Goal: Find specific page/section: Find specific page/section

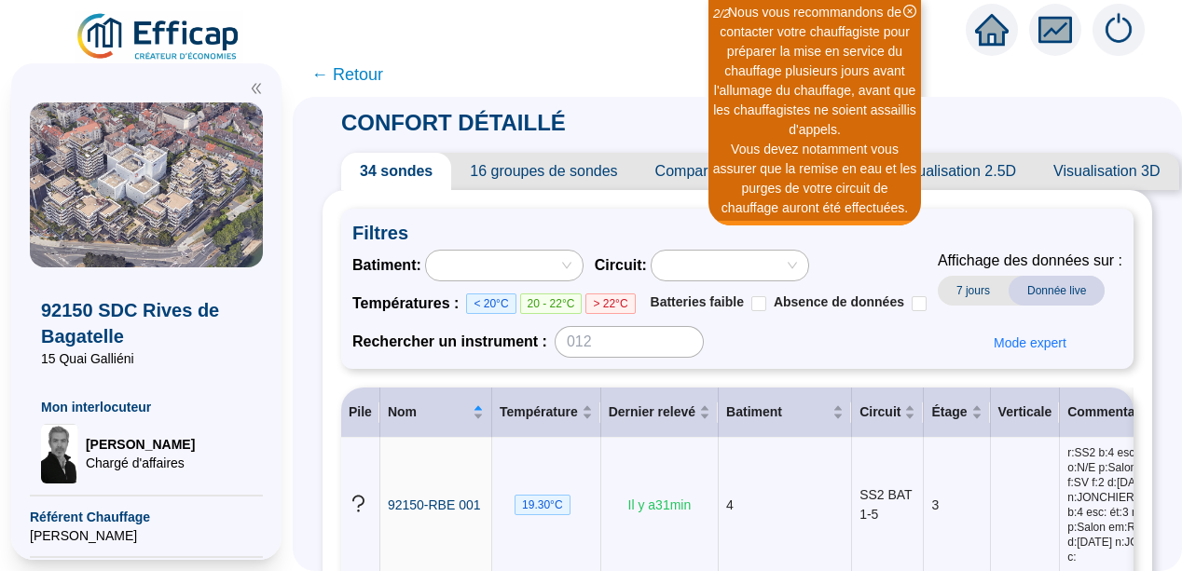
click at [254, 89] on icon "double-left" at bounding box center [256, 88] width 13 height 13
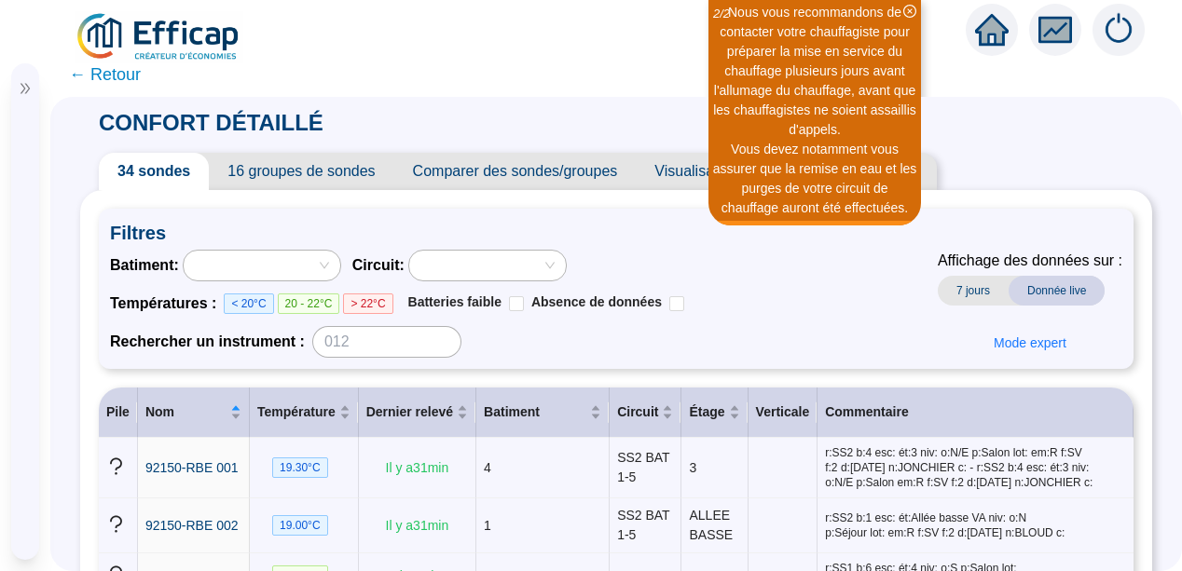
click at [96, 436] on span "Chargé d'affaires" at bounding box center [114, 427] width 109 height 19
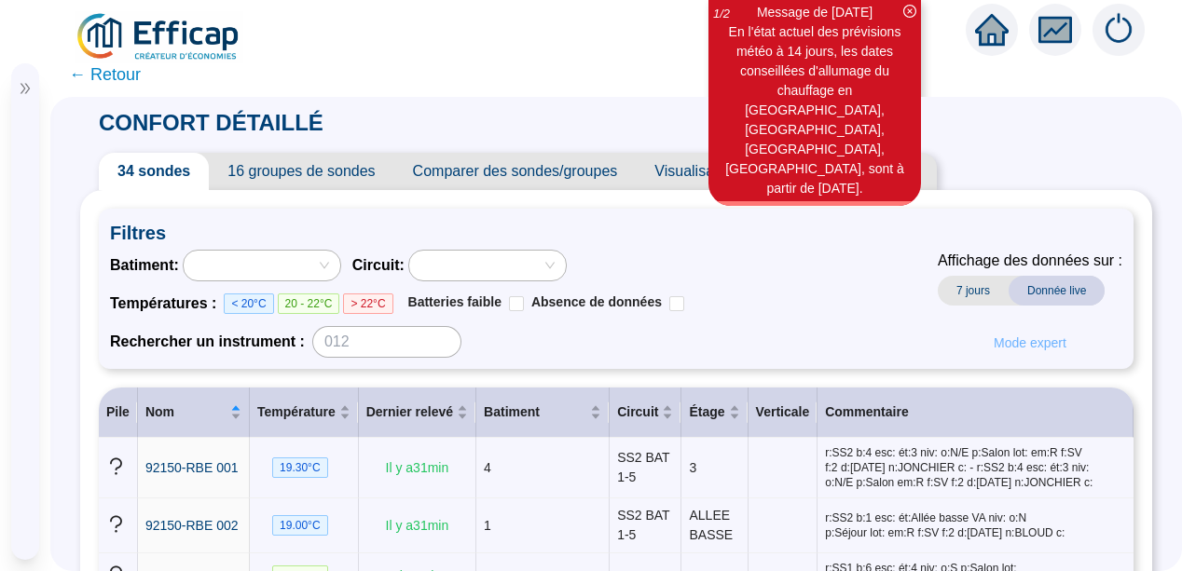
click at [1022, 345] on span "Mode expert" at bounding box center [1029, 344] width 73 height 20
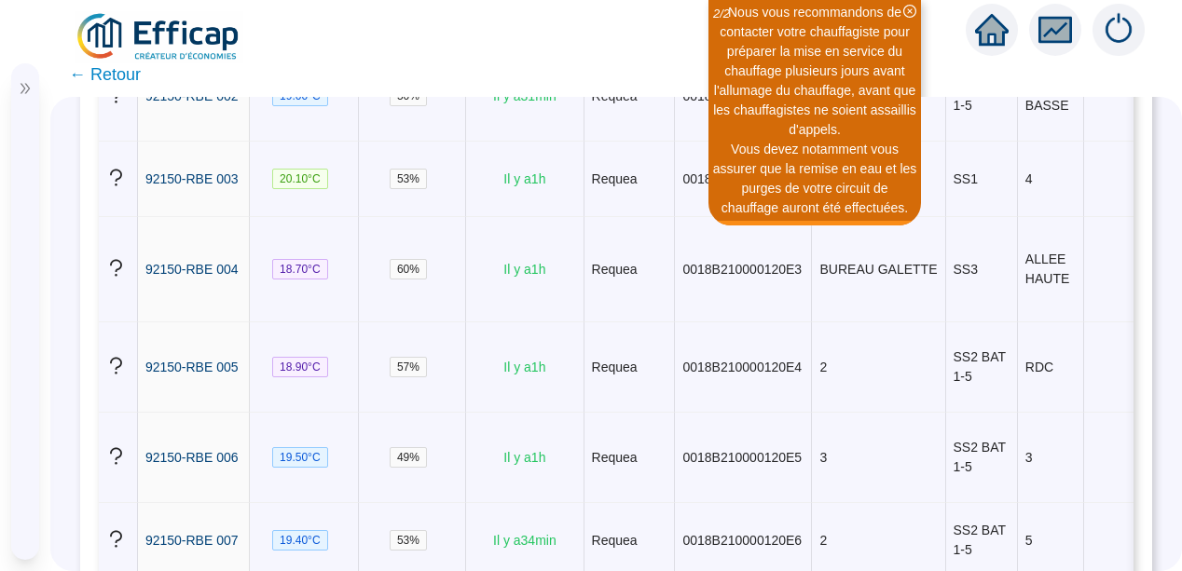
scroll to position [559, 0]
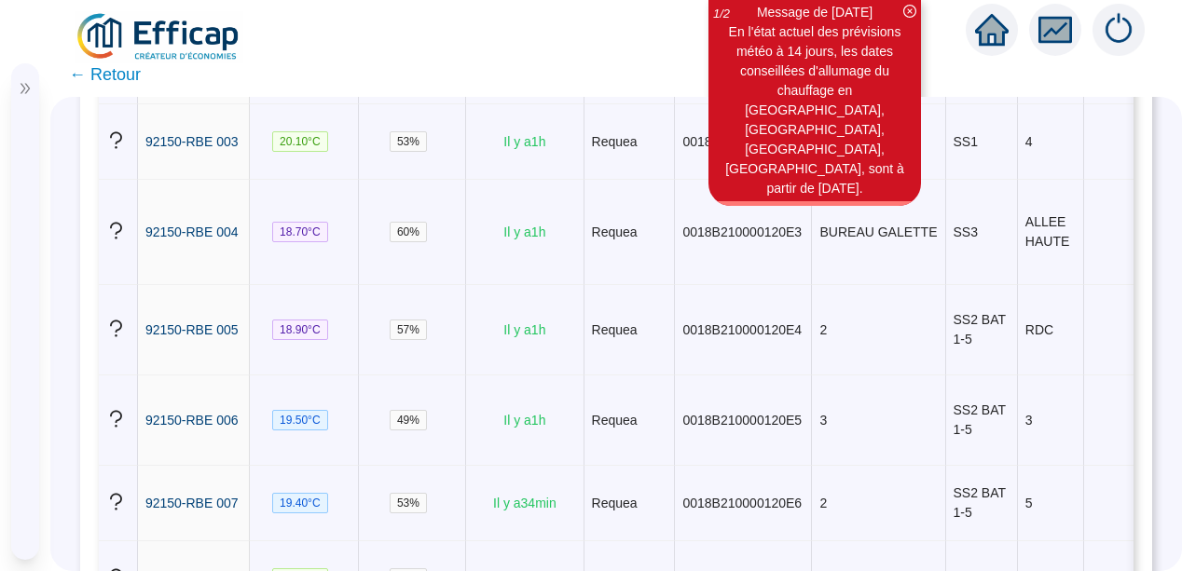
click at [75, 75] on span "← Retour" at bounding box center [105, 75] width 72 height 26
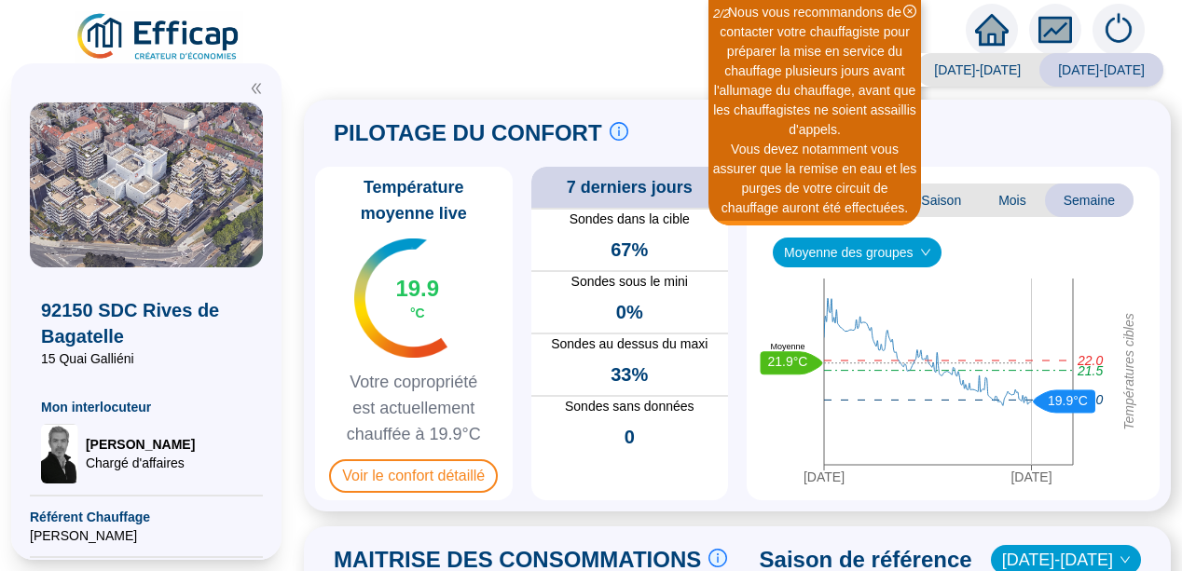
click at [257, 83] on icon "double-left" at bounding box center [256, 88] width 13 height 13
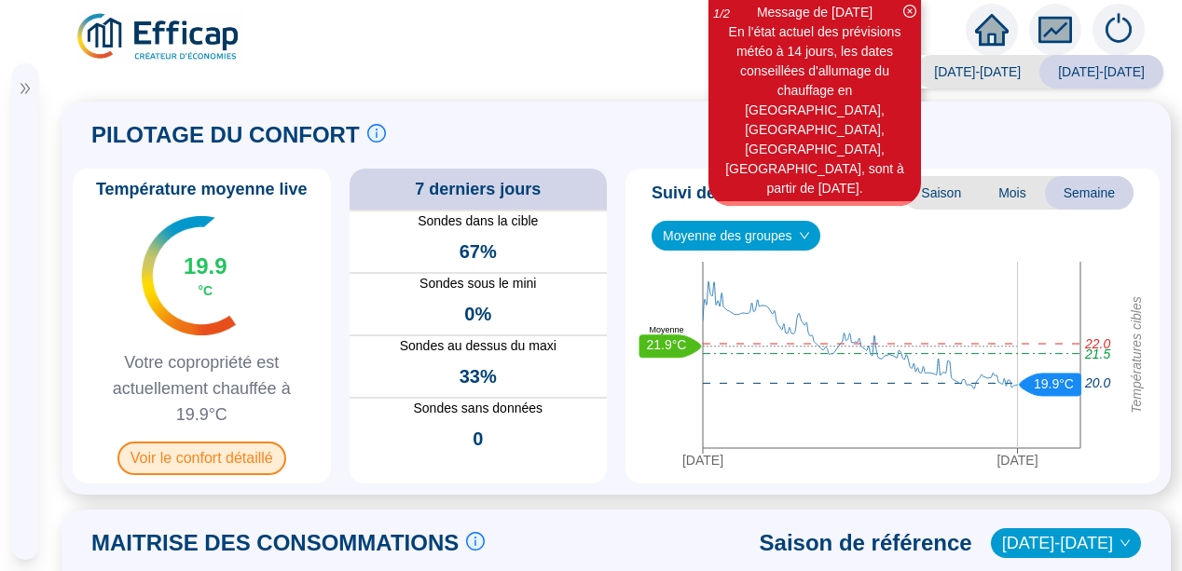
click at [185, 461] on span "Voir le confort détaillé" at bounding box center [201, 459] width 169 height 34
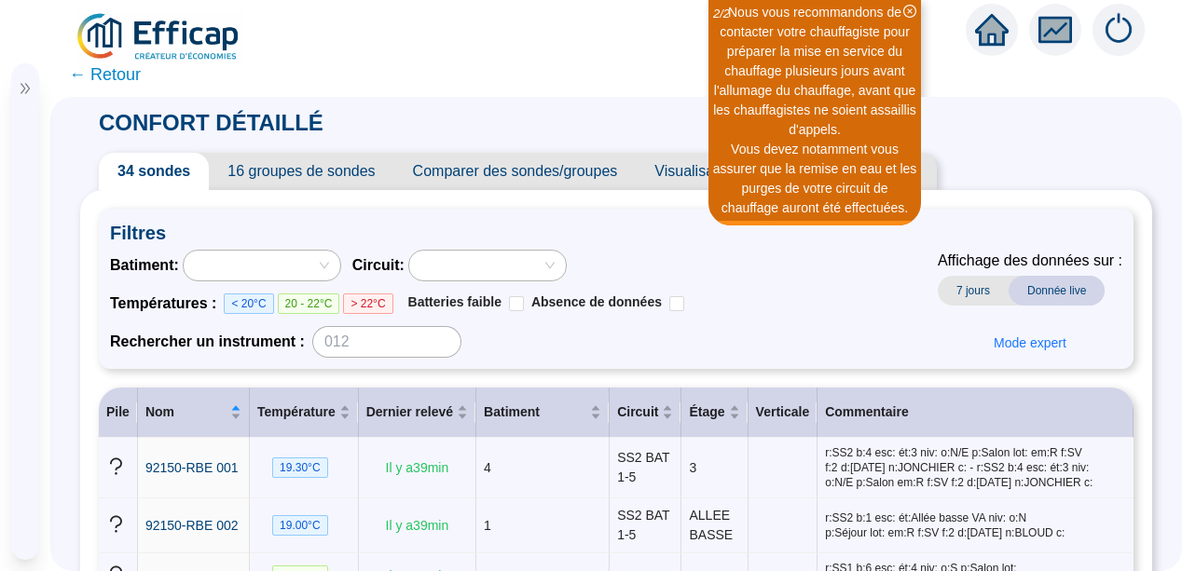
click at [785, 351] on div "Batiment : Circuit : Températures : < 20°C 20 - 22°C > 22°C Batteries faible Ab…" at bounding box center [616, 304] width 1012 height 108
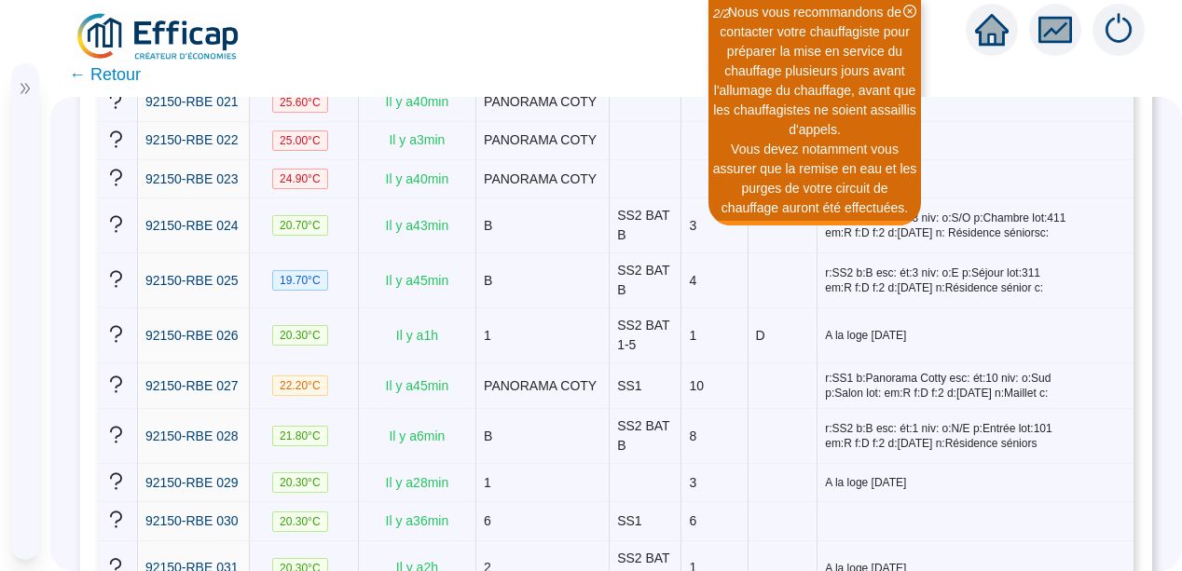
scroll to position [1367, 0]
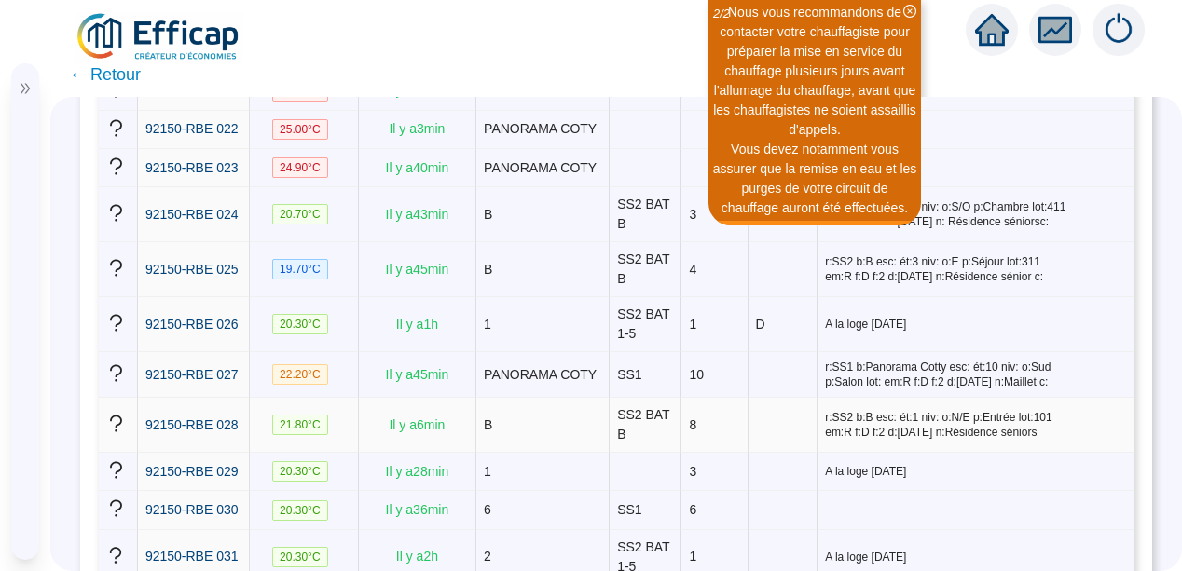
click at [882, 427] on span "r:SS2 b:B esc: ét:1 niv: o:N/E p:Entrée lot:101 em:R f:D f:2 d:[DATE] n:Résiden…" at bounding box center [975, 425] width 301 height 30
click at [909, 11] on icon "close-circle" at bounding box center [909, 11] width 13 height 13
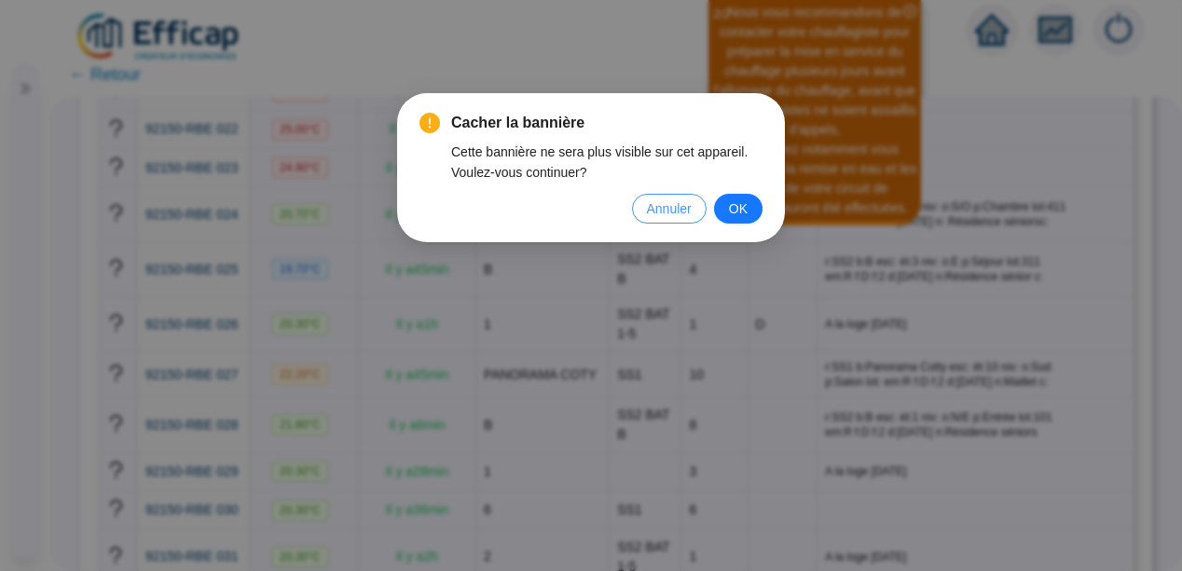
click at [666, 200] on span "Annuler" at bounding box center [669, 209] width 45 height 21
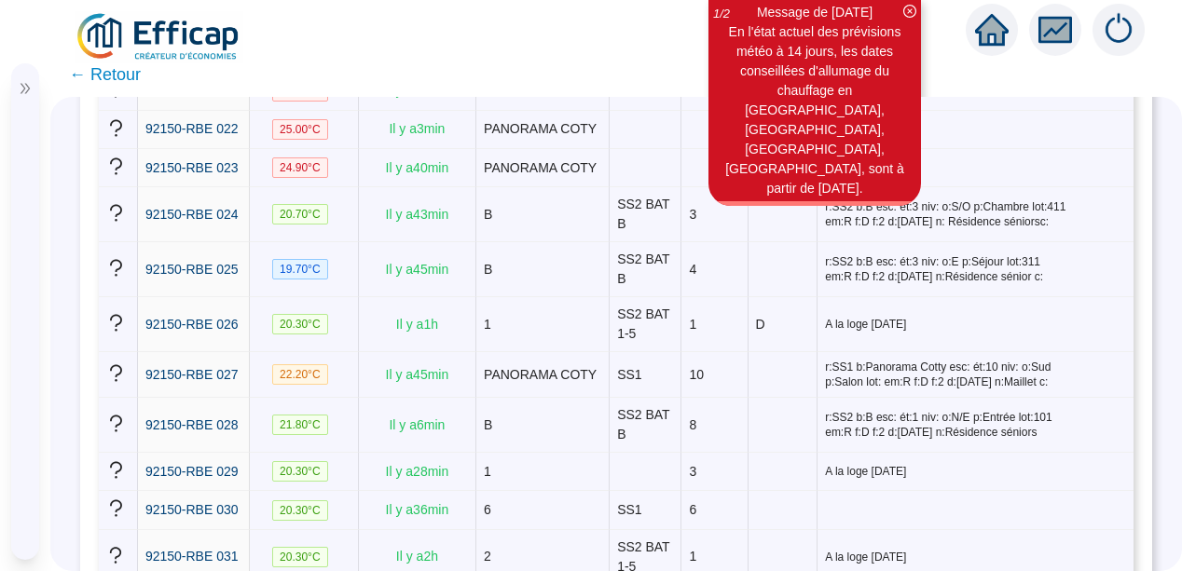
click at [21, 371] on div "92150 SDC Rives de Bagatelle 15 Quai Galliéni Mon interlocuteur [PERSON_NAME] d…" at bounding box center [22, 272] width 22 height 338
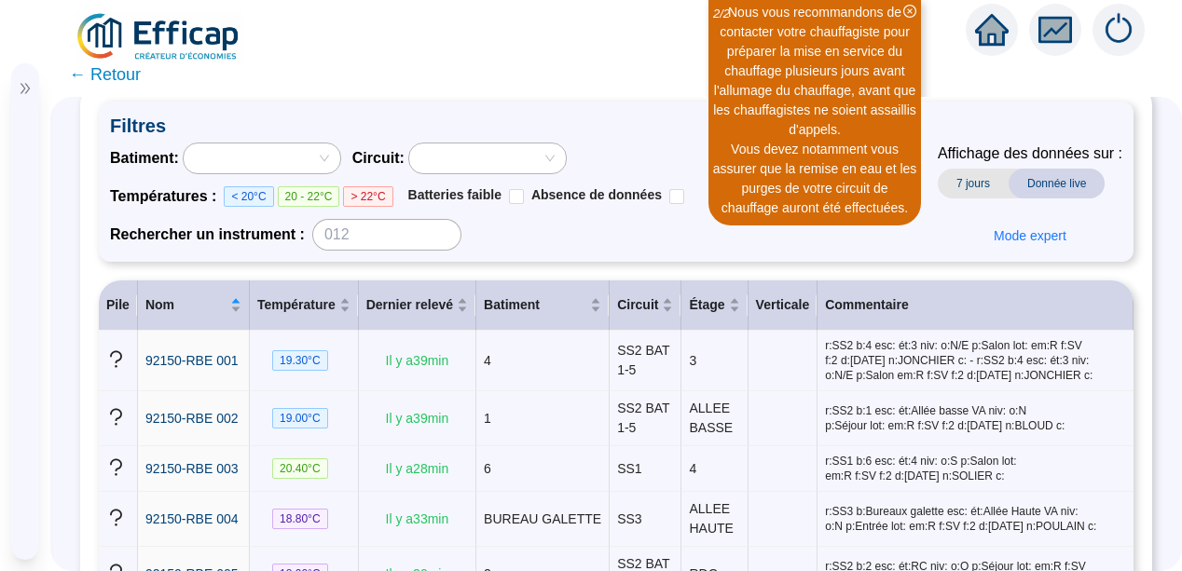
scroll to position [0, 0]
